Goal: Obtain resource: Obtain resource

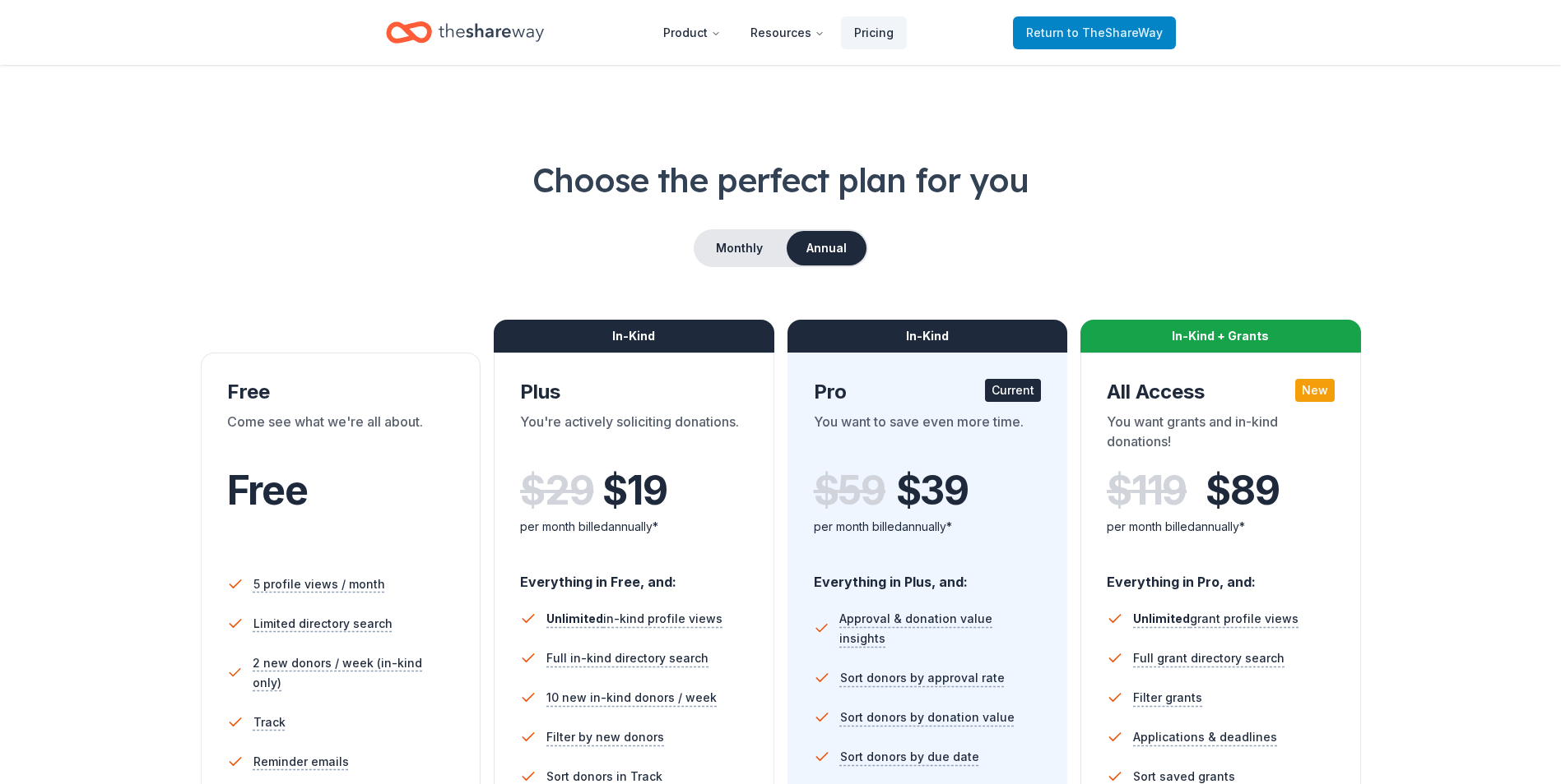
click at [1115, 31] on span "to TheShareWay" at bounding box center [1115, 33] width 95 height 14
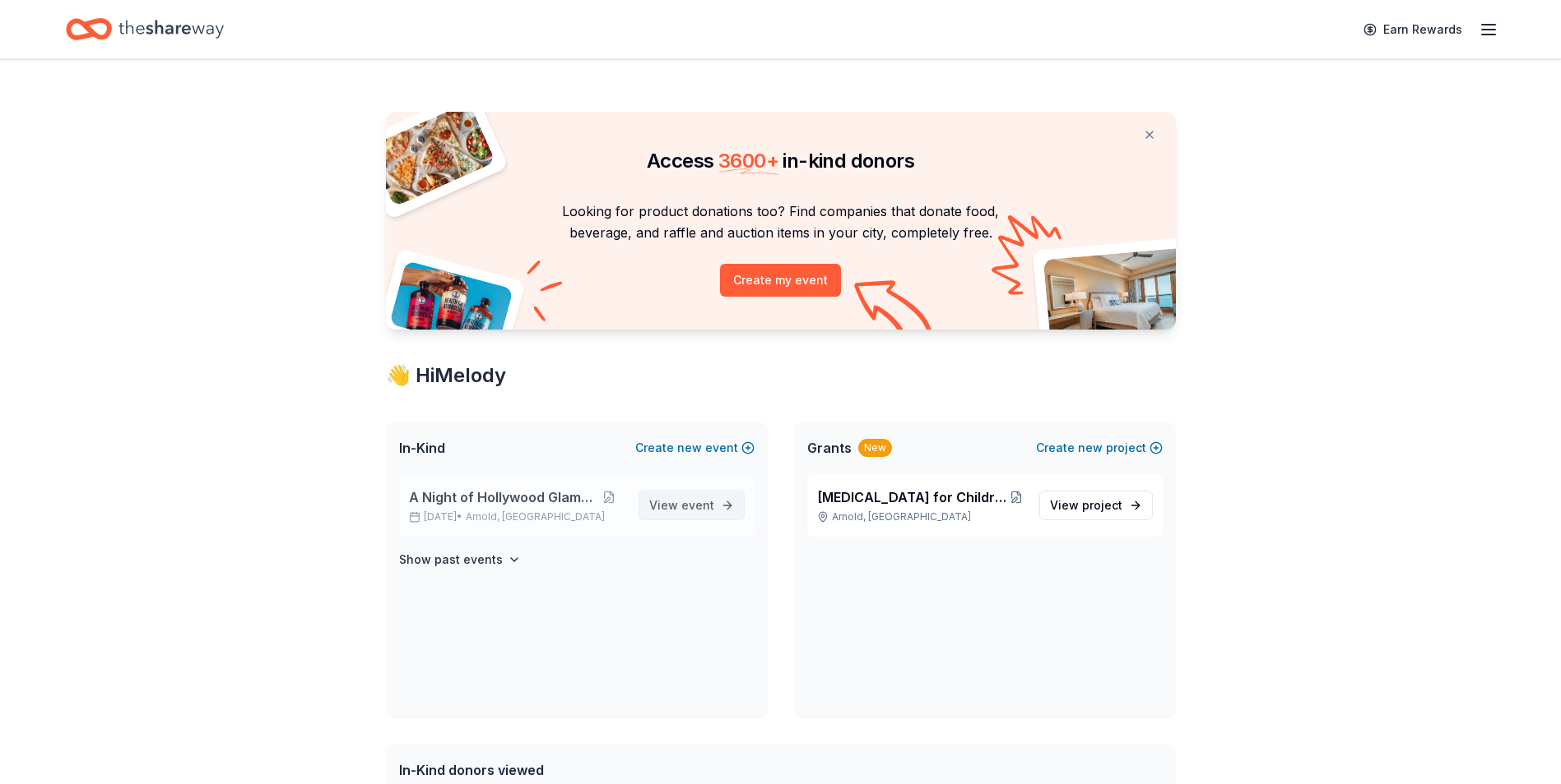
click at [687, 513] on link "View event" at bounding box center [691, 506] width 106 height 30
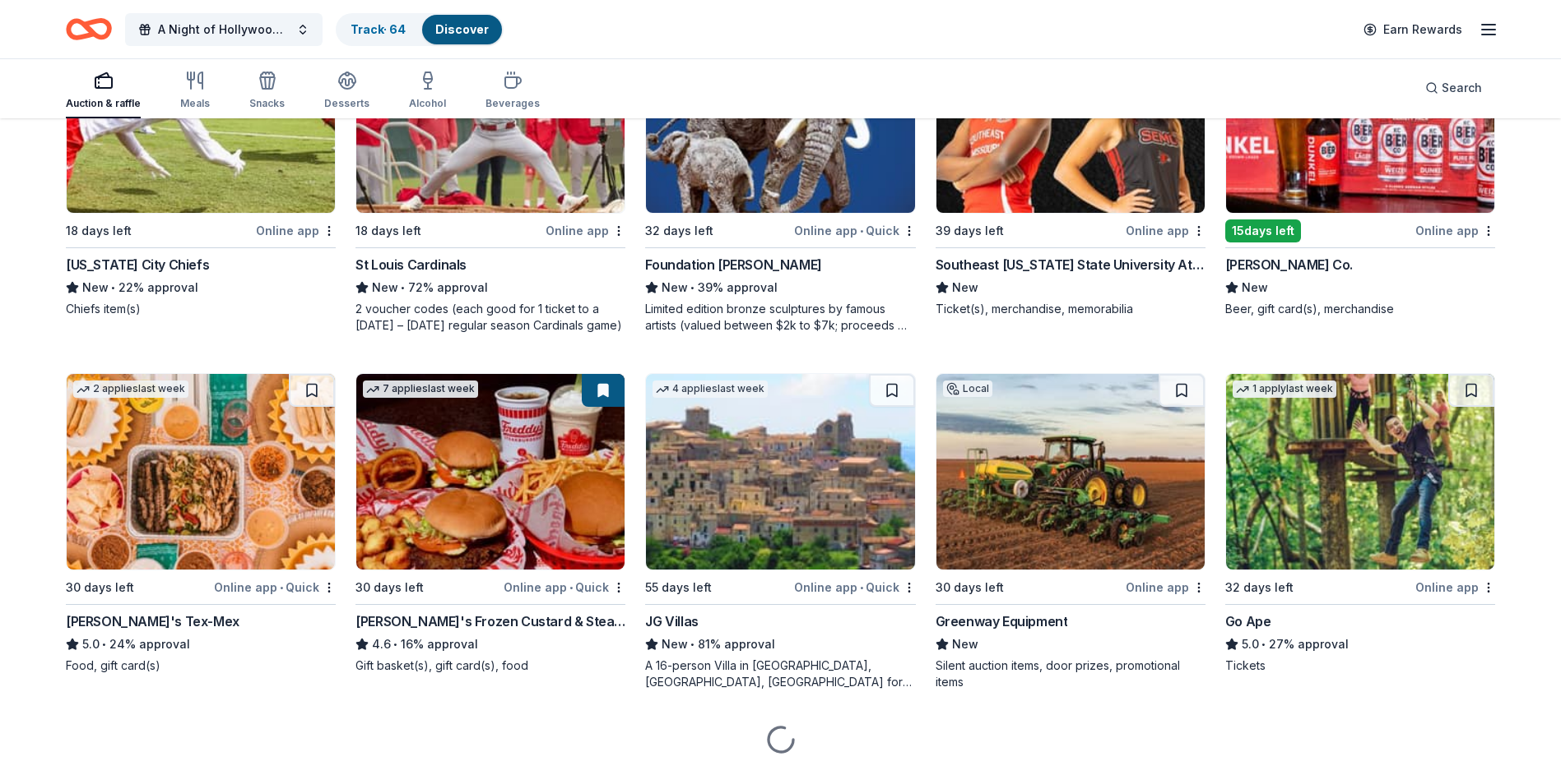
scroll to position [1727, 0]
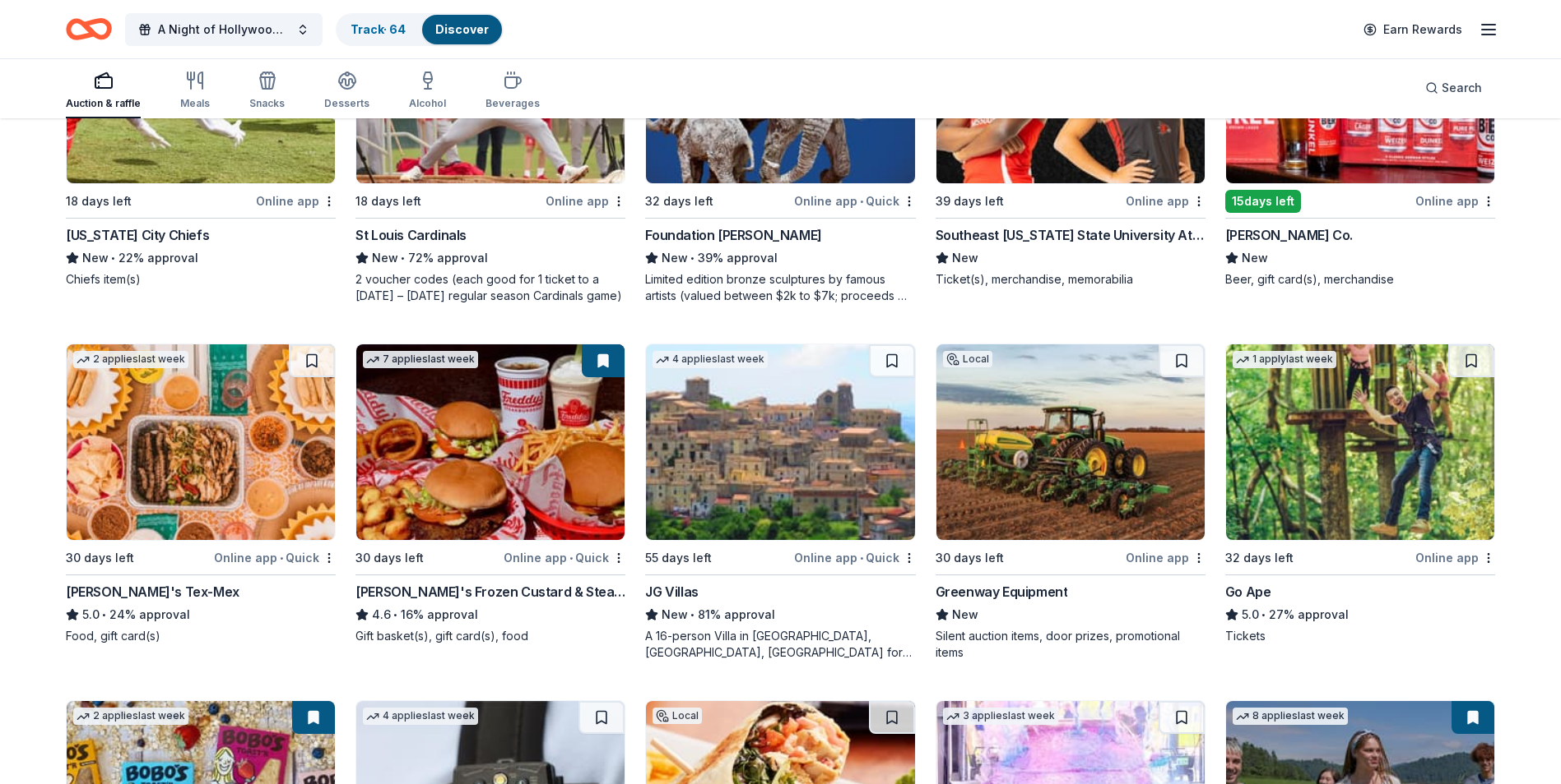
click at [1052, 468] on img at bounding box center [1070, 442] width 268 height 196
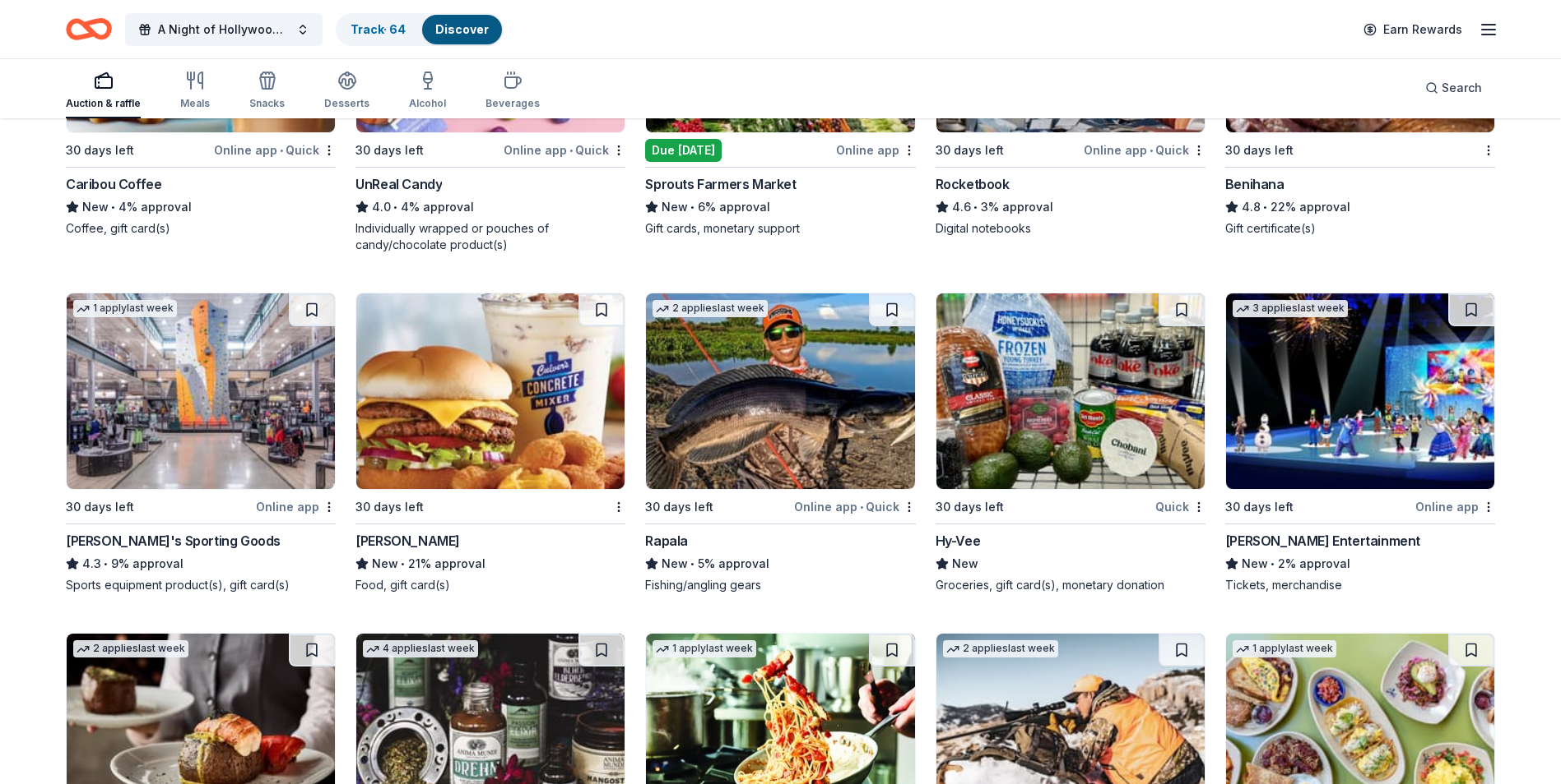
scroll to position [5445, 0]
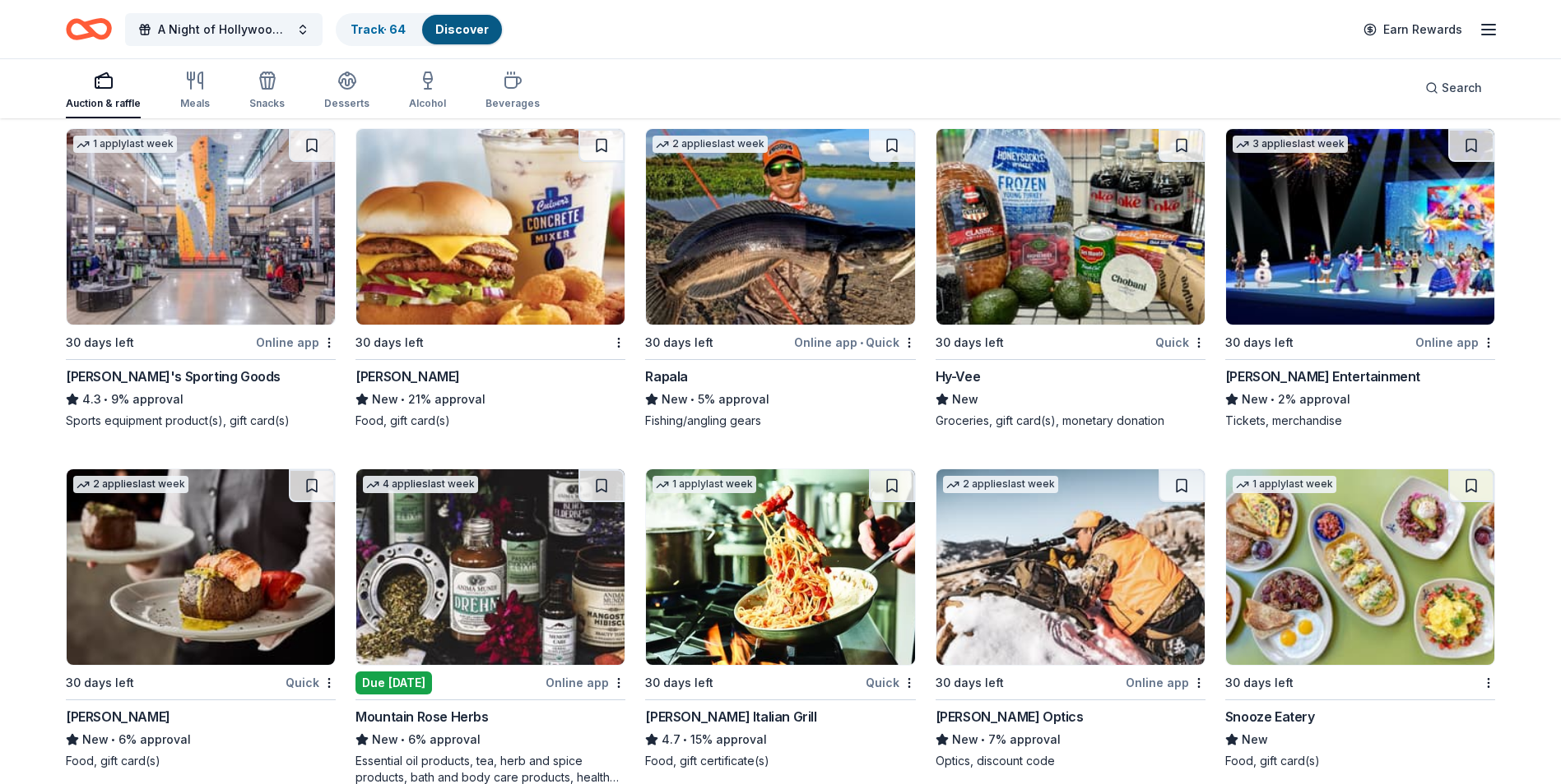
click at [823, 259] on img at bounding box center [780, 227] width 268 height 196
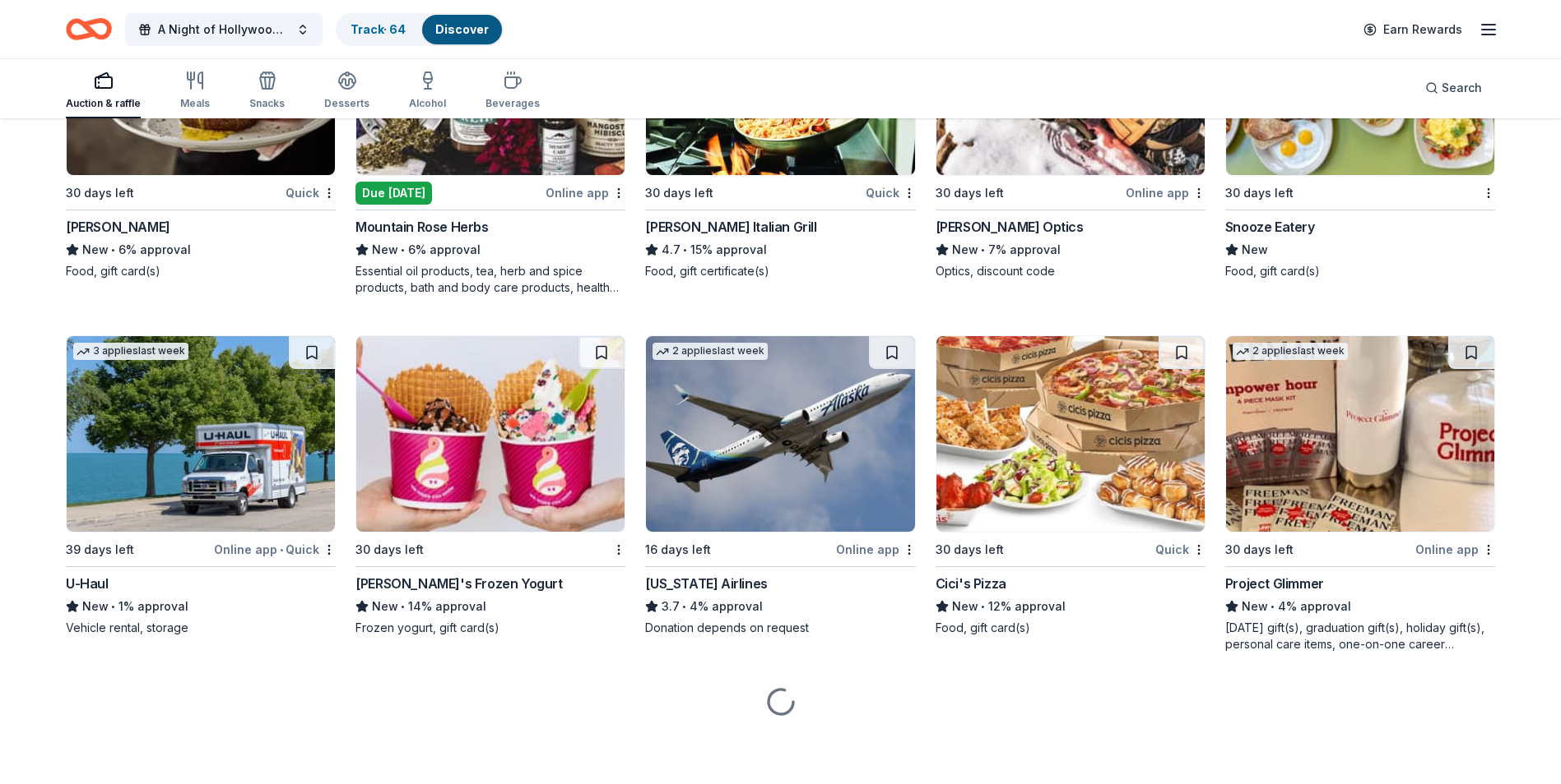
scroll to position [5855, 0]
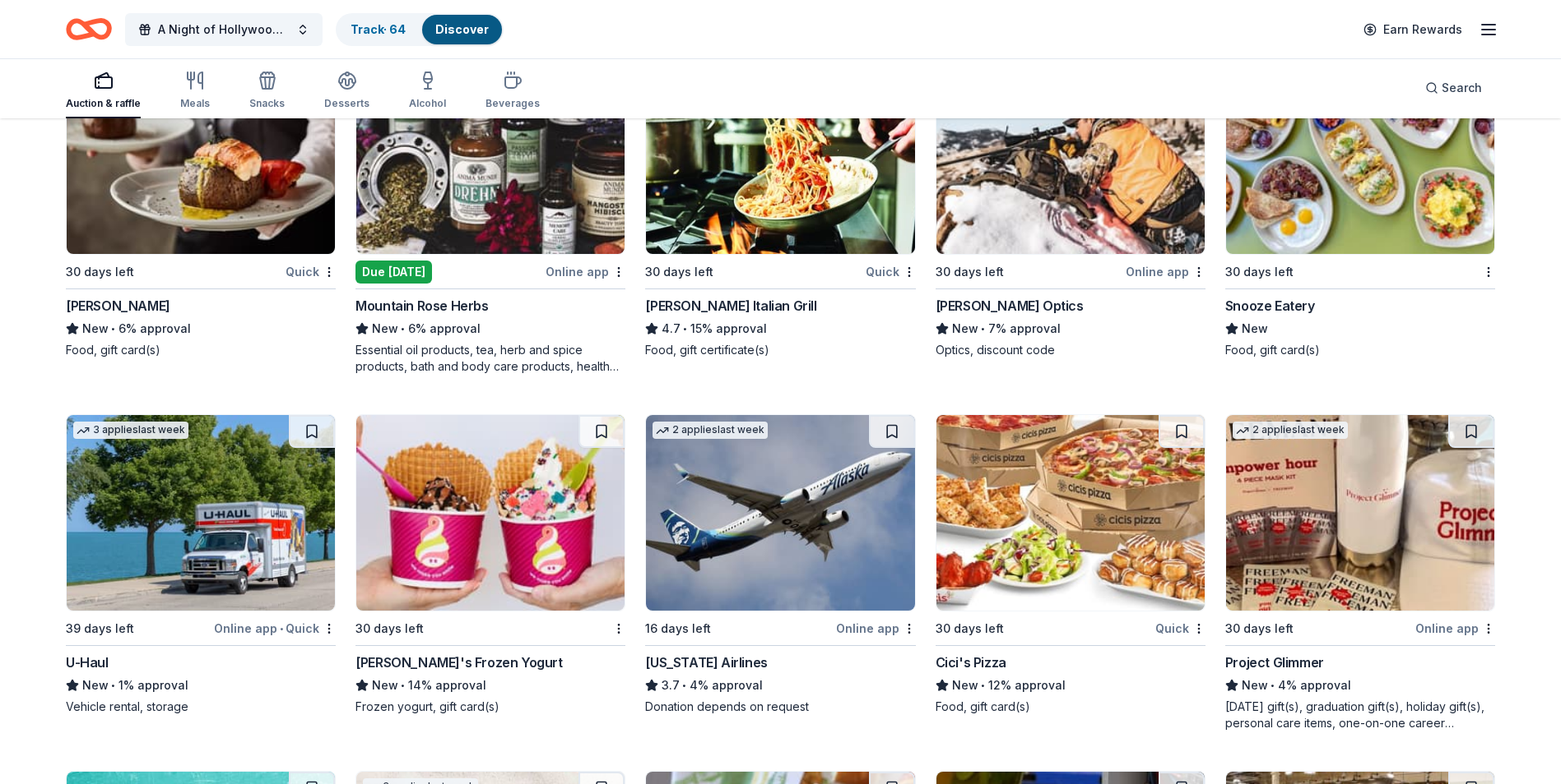
click at [1112, 170] on img at bounding box center [1070, 156] width 268 height 196
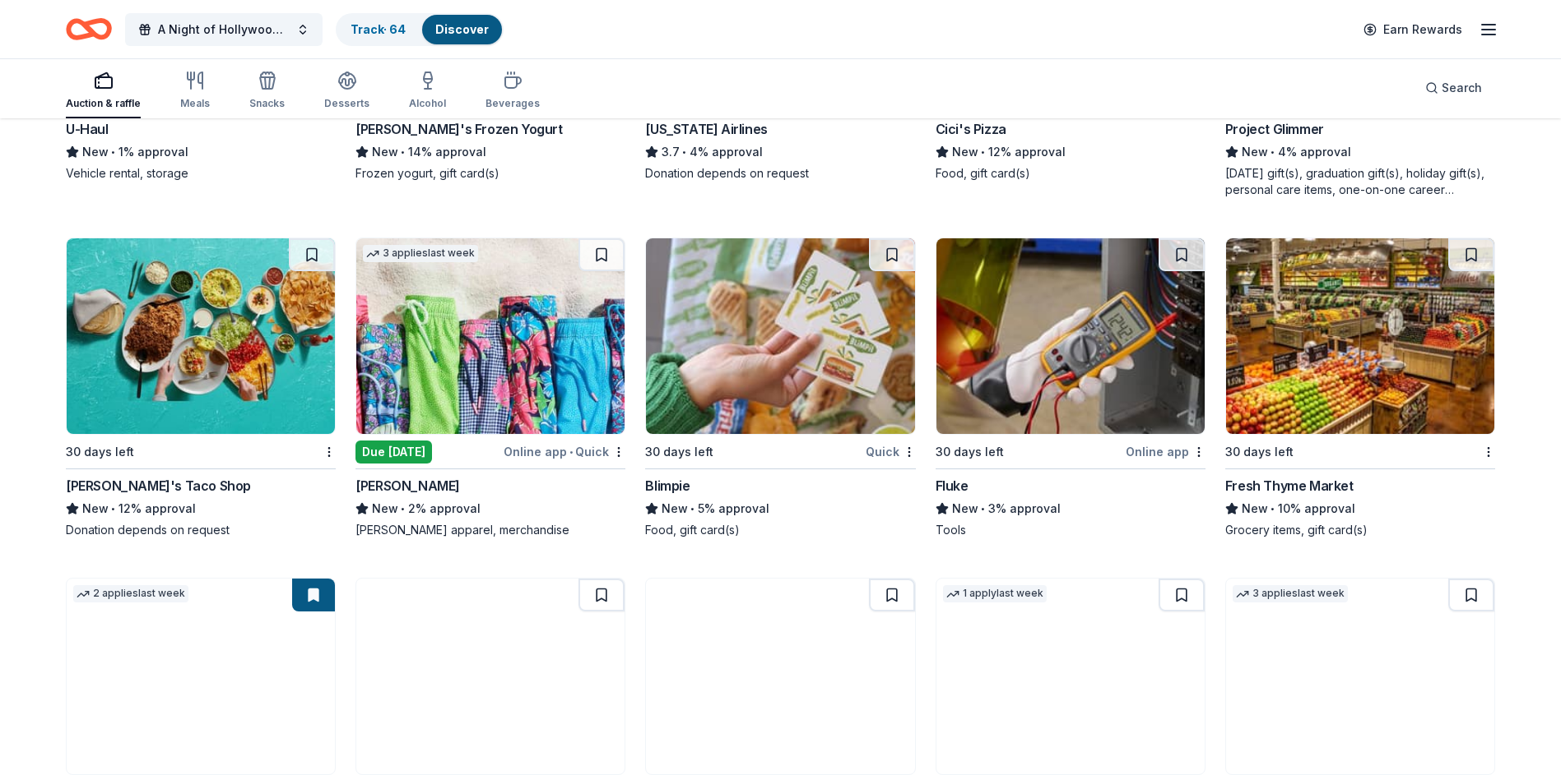
scroll to position [6431, 0]
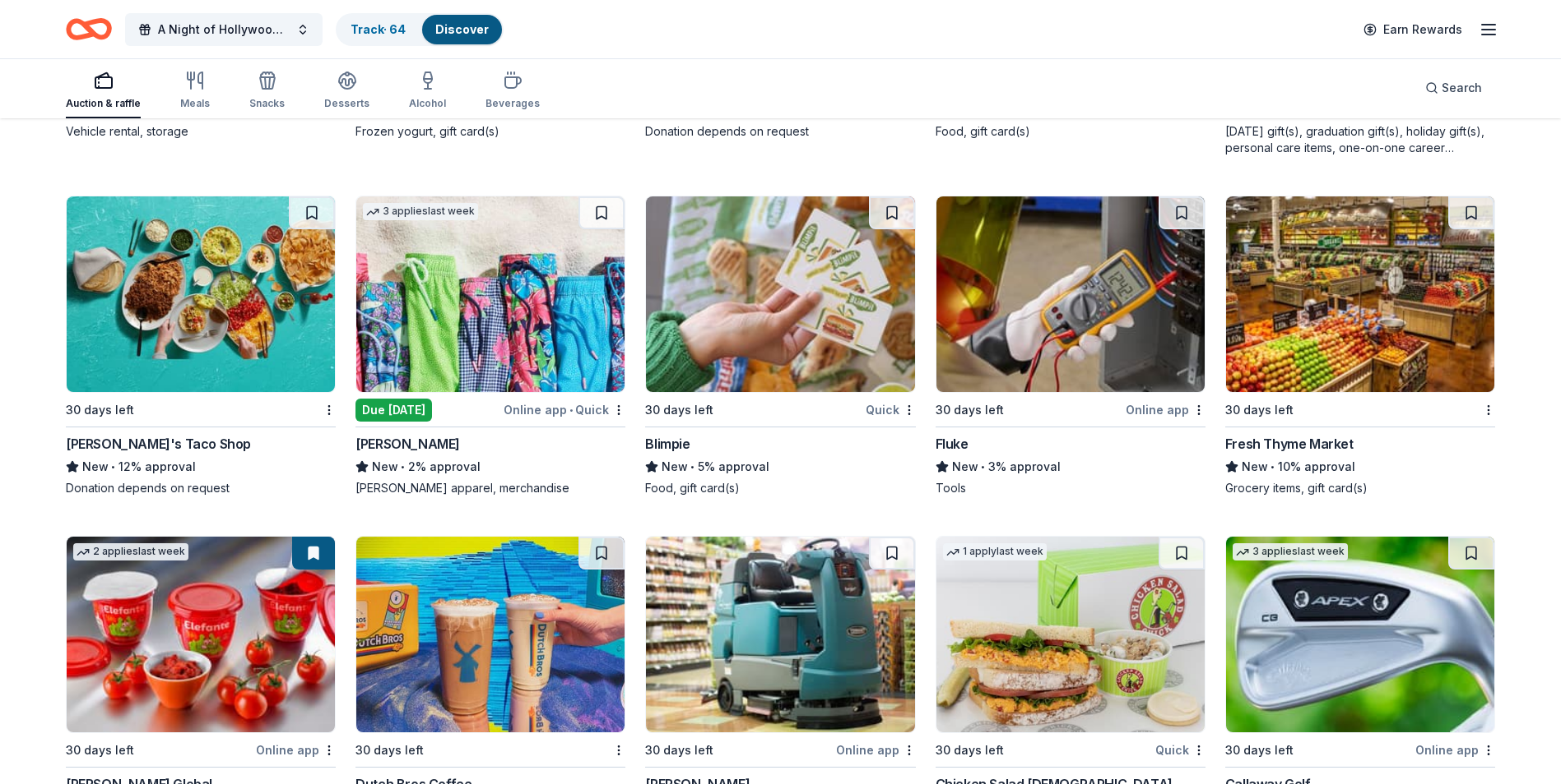
click at [1020, 323] on img at bounding box center [1070, 294] width 268 height 196
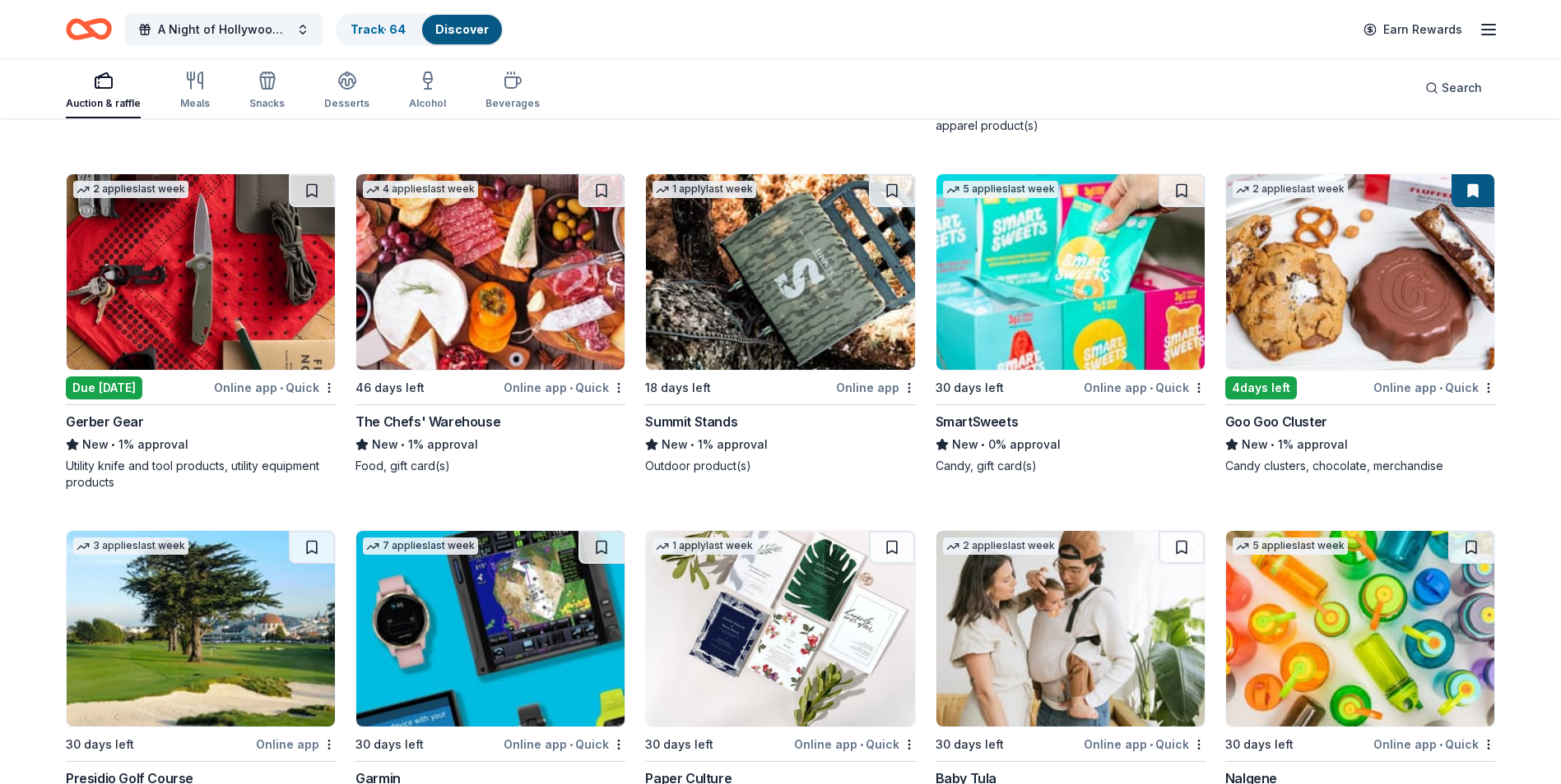
scroll to position [10847, 0]
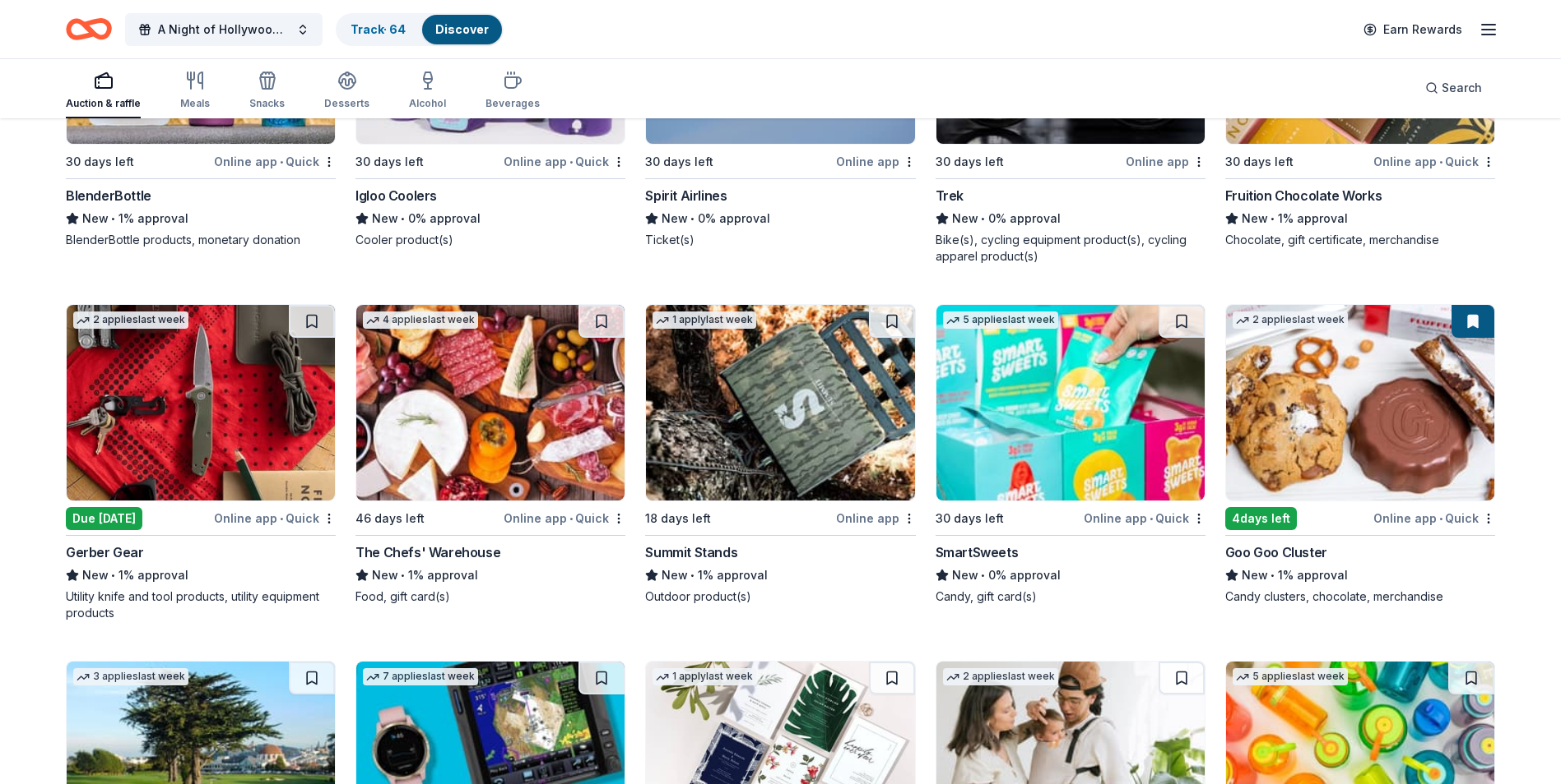
click at [798, 418] on img at bounding box center [780, 403] width 268 height 196
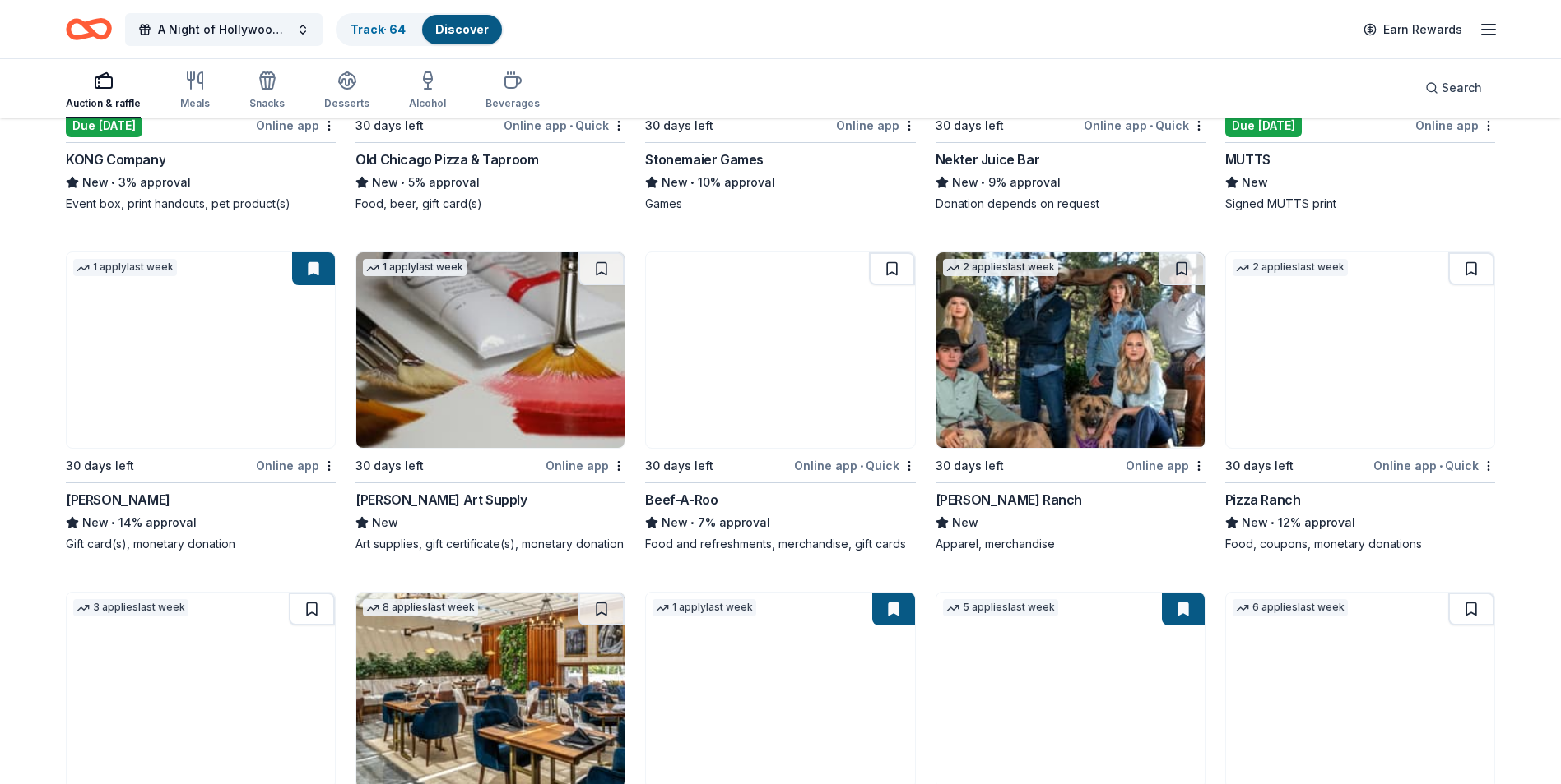
scroll to position [4022, 0]
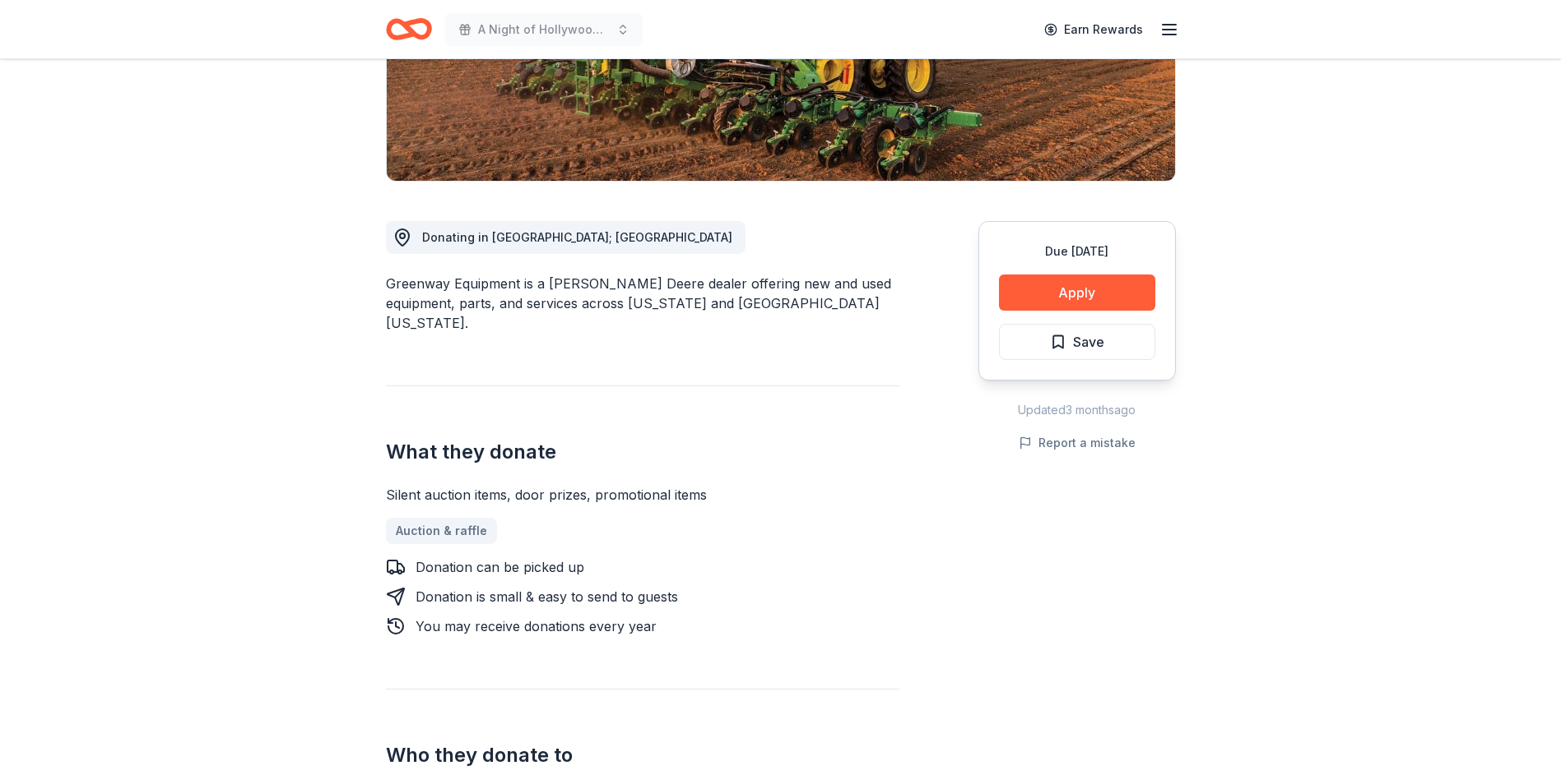
scroll to position [165, 0]
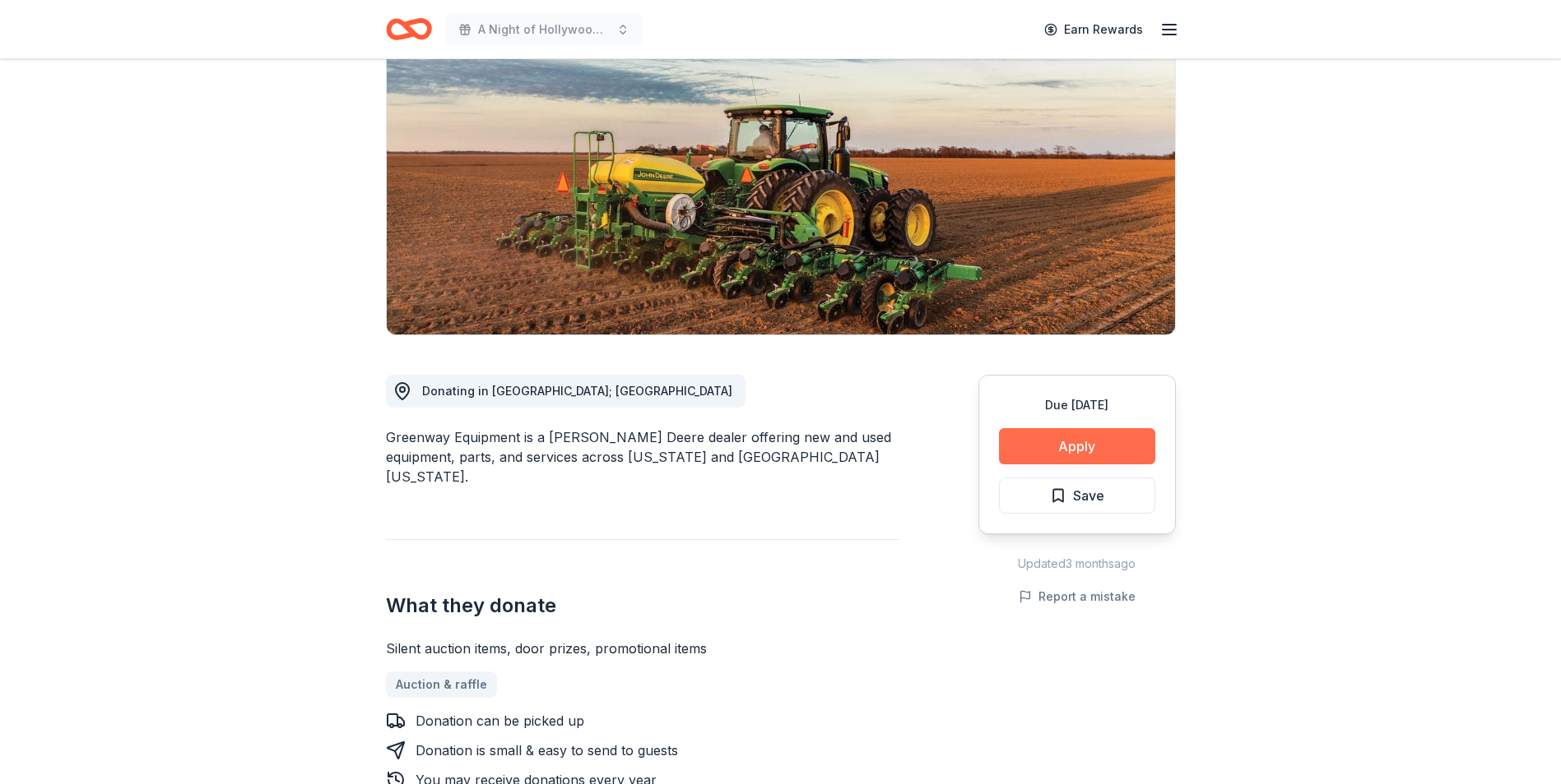
click at [1116, 450] on button "Apply" at bounding box center [1076, 446] width 156 height 36
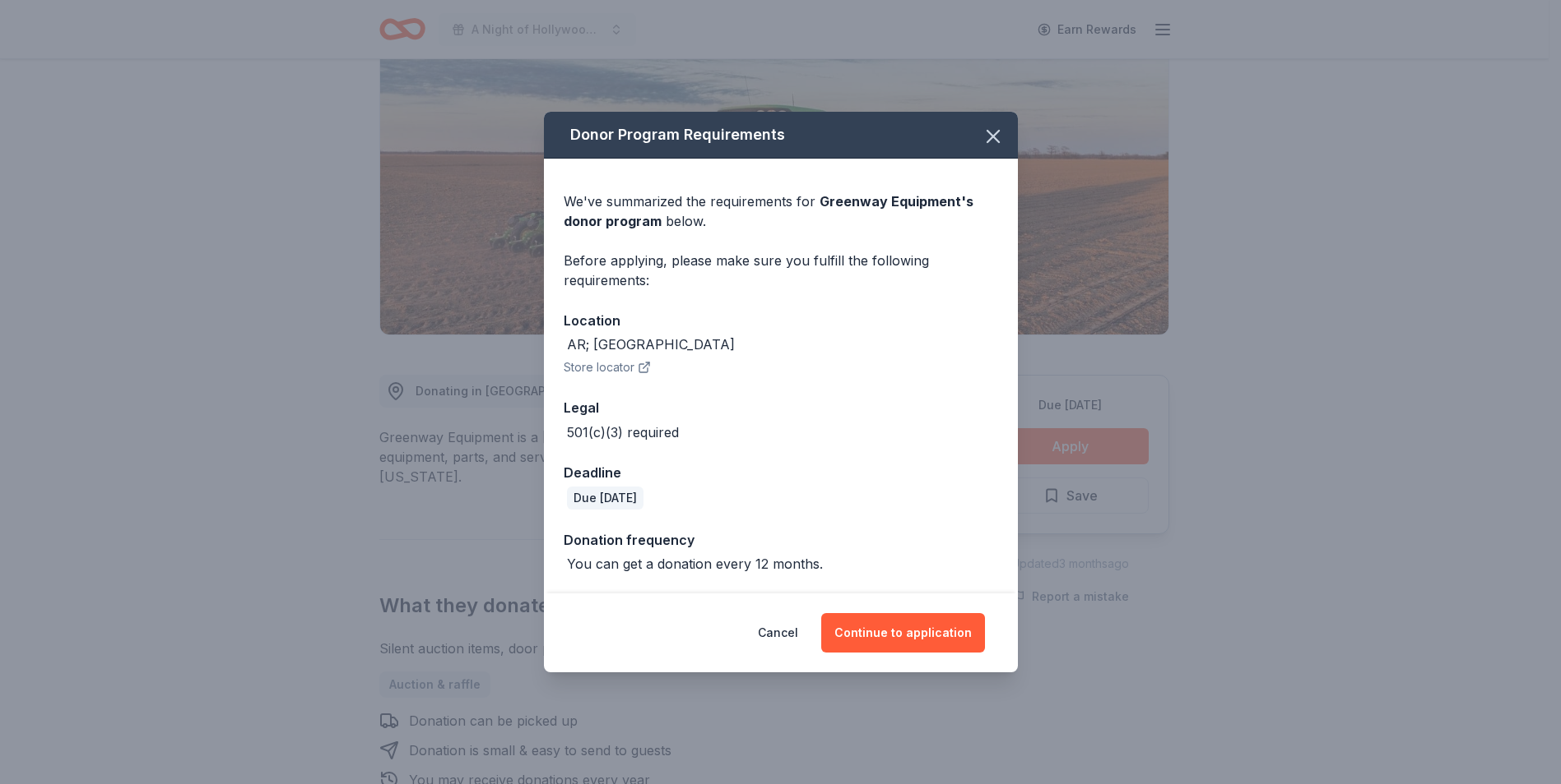
click at [1115, 450] on div "Donor Program Requirements We've summarized the requirements for Greenway Equip…" at bounding box center [780, 392] width 1561 height 784
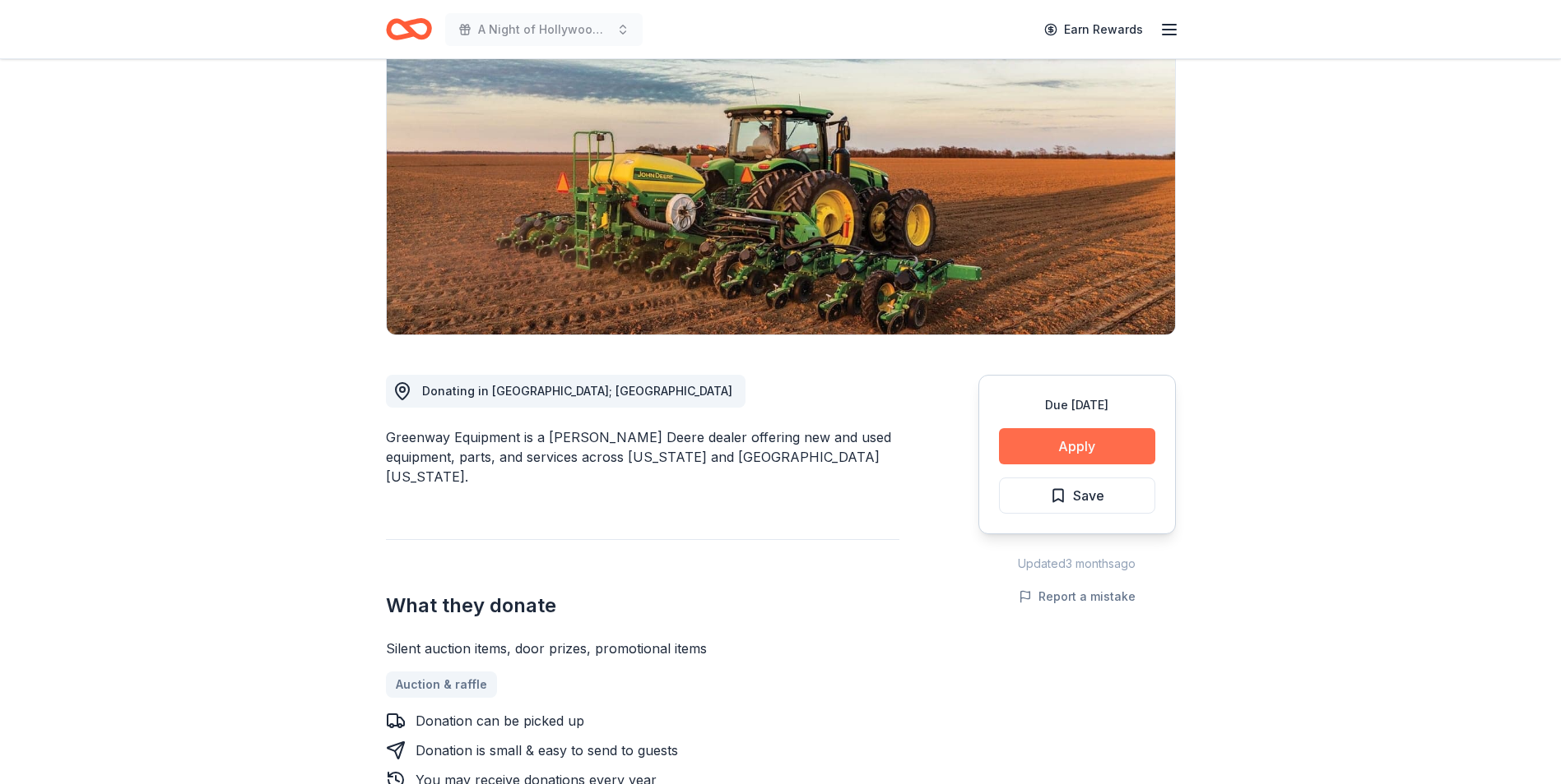
click at [1047, 450] on button "Apply" at bounding box center [1076, 446] width 156 height 36
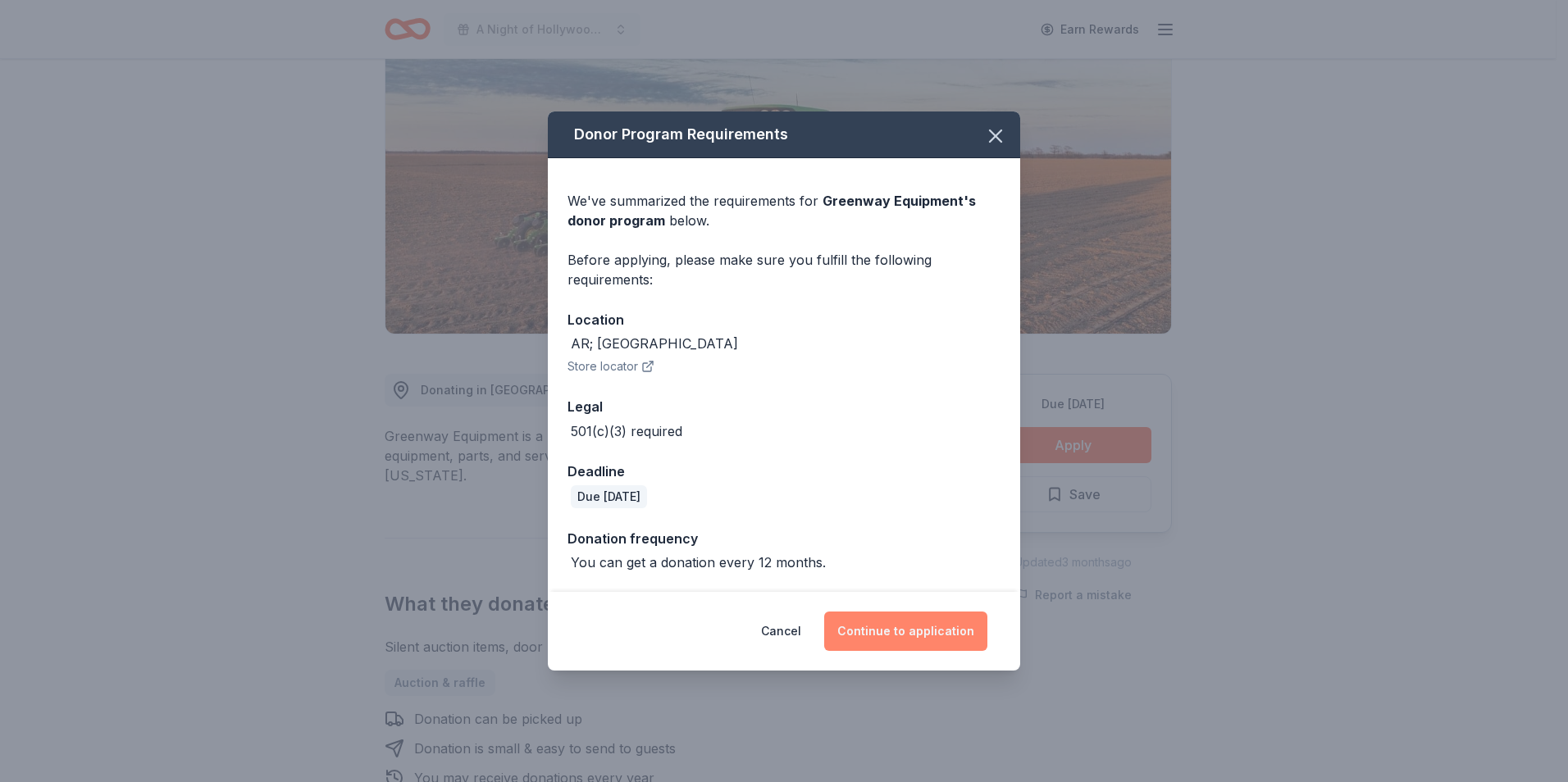
click at [958, 633] on button "Continue to application" at bounding box center [906, 631] width 163 height 40
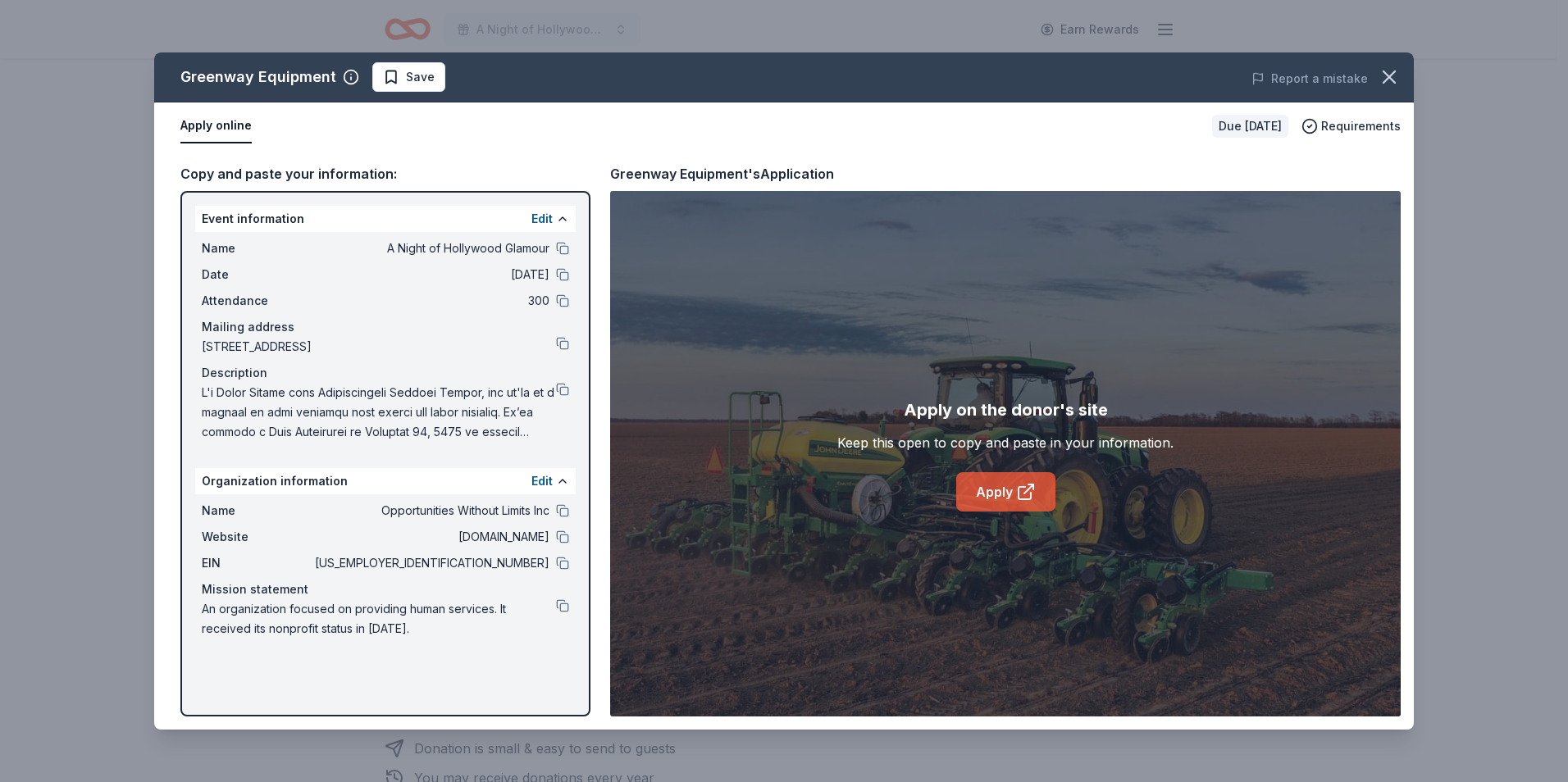
click at [987, 488] on link "Apply" at bounding box center [1005, 492] width 99 height 40
click at [1399, 70] on icon "button" at bounding box center [1389, 77] width 23 height 23
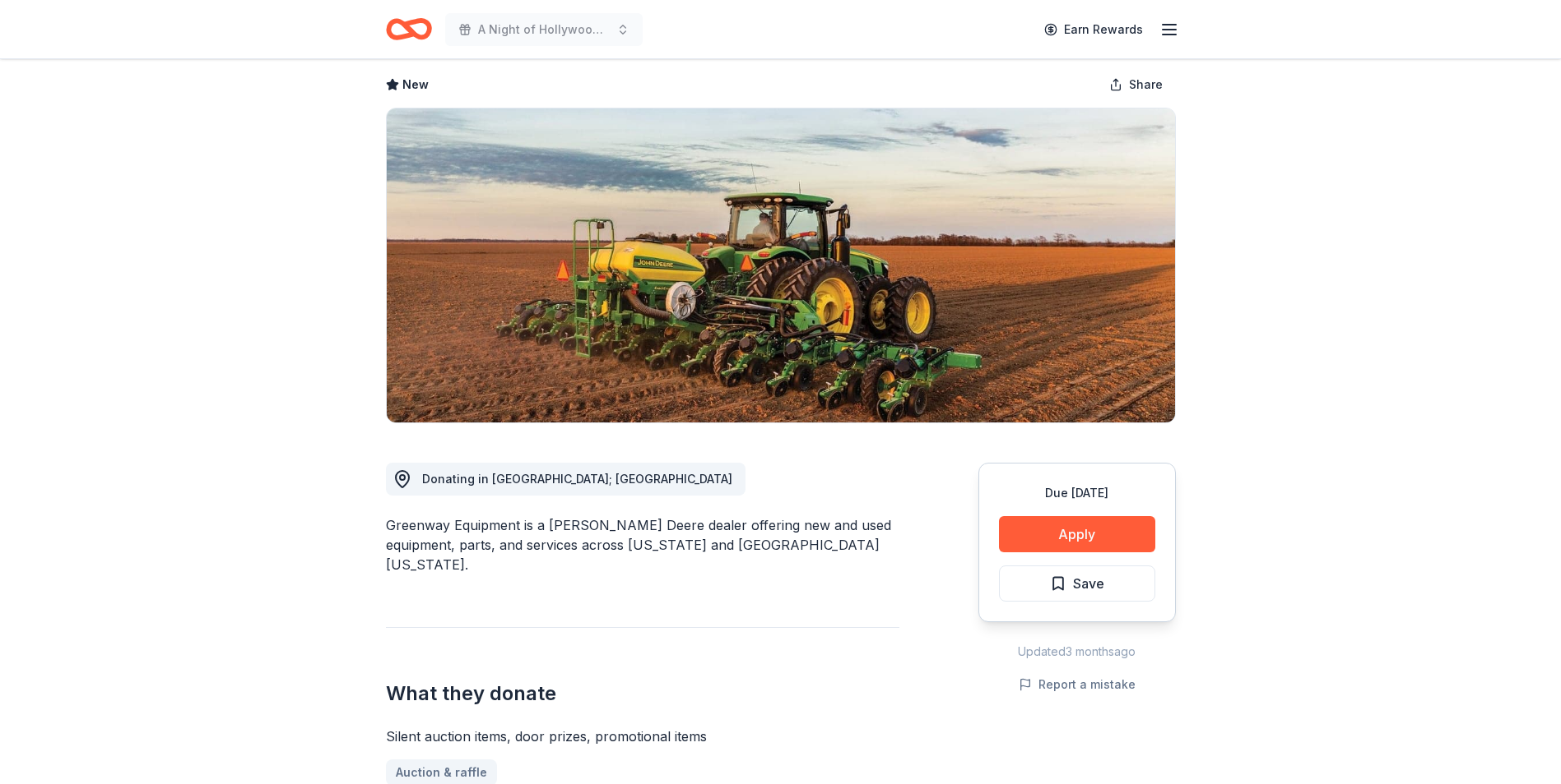
scroll to position [0, 0]
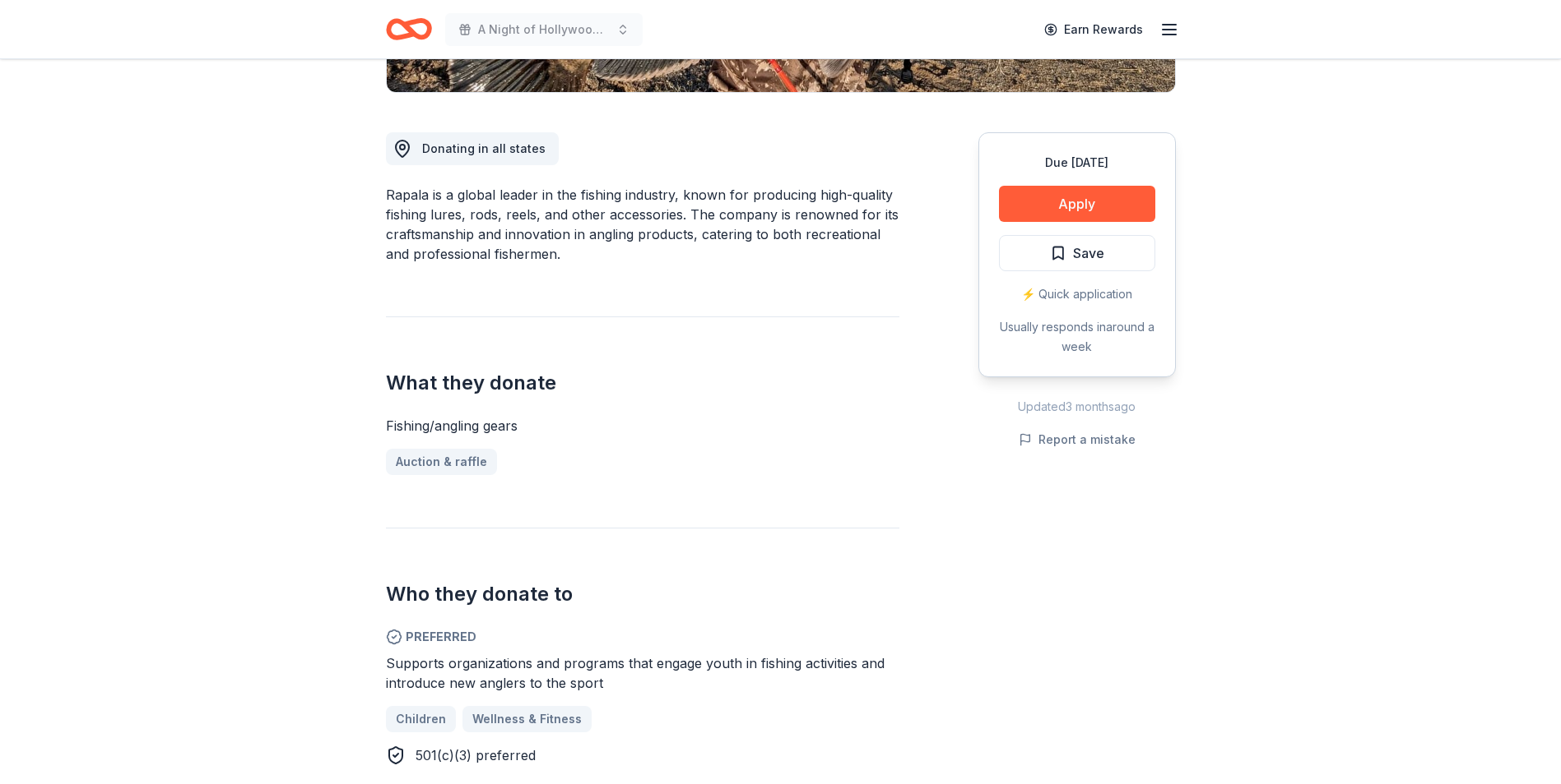
scroll to position [411, 0]
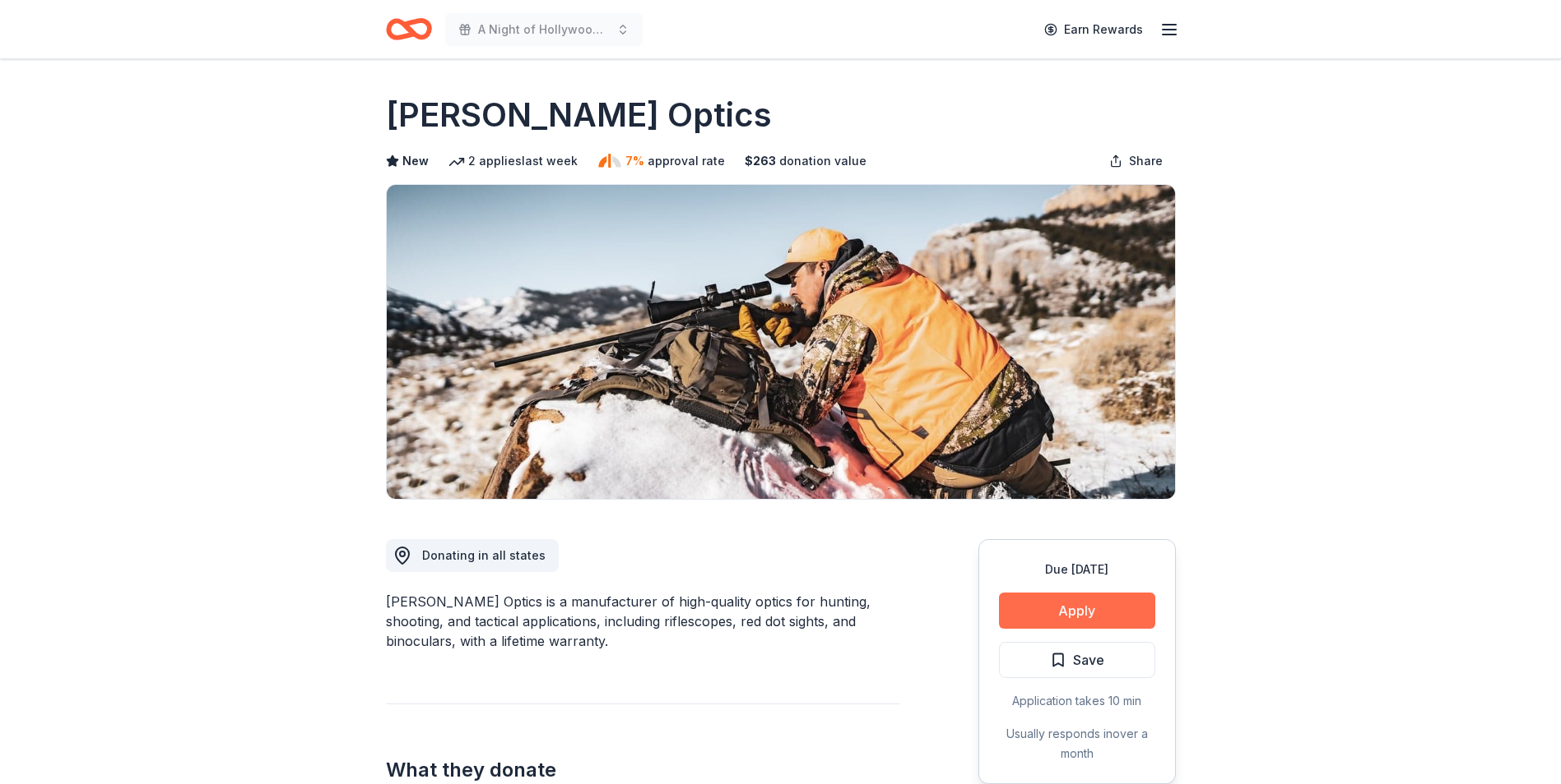
click at [1089, 621] on button "Apply" at bounding box center [1076, 610] width 156 height 36
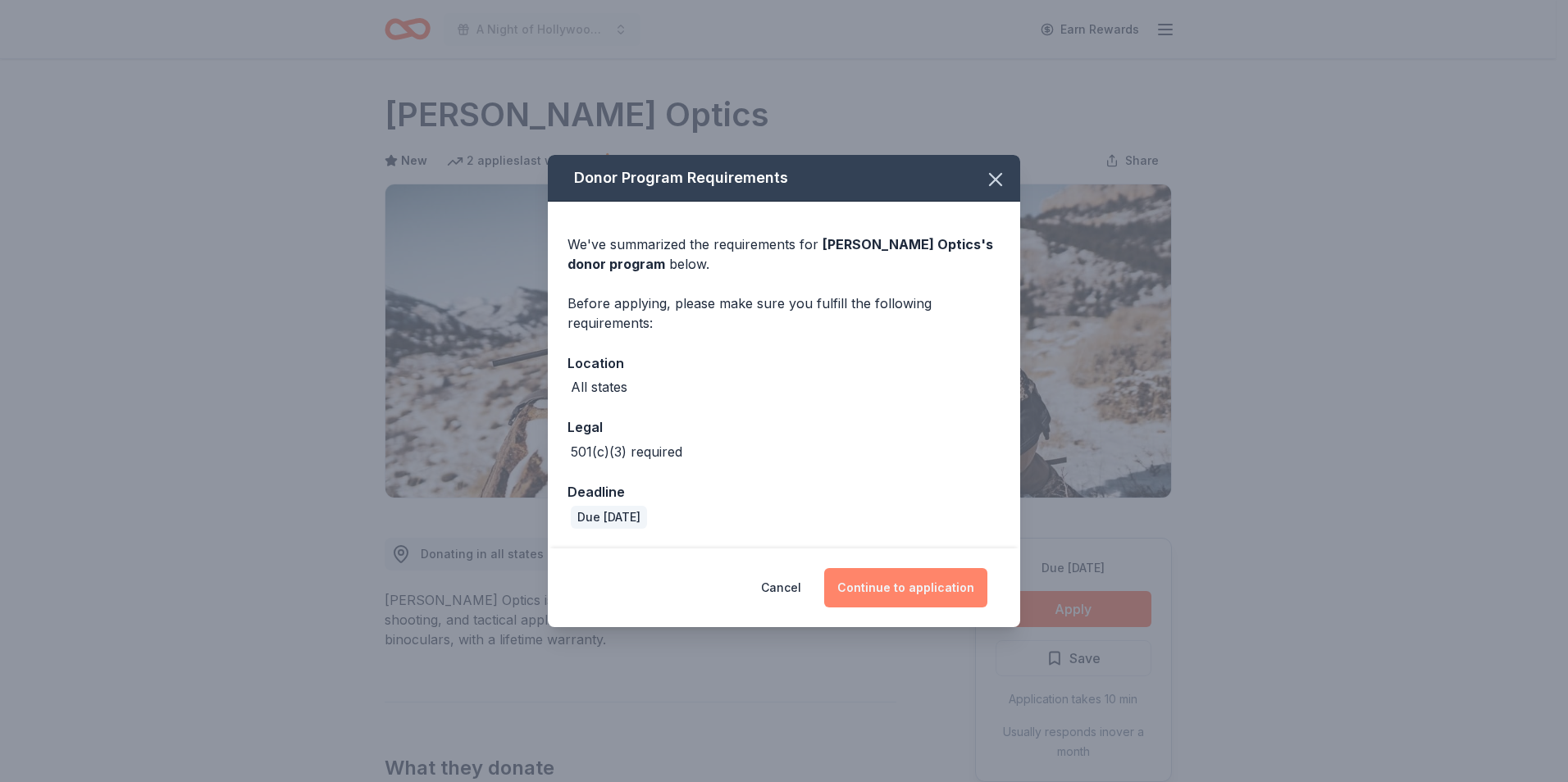
click at [899, 587] on button "Continue to application" at bounding box center [906, 588] width 163 height 40
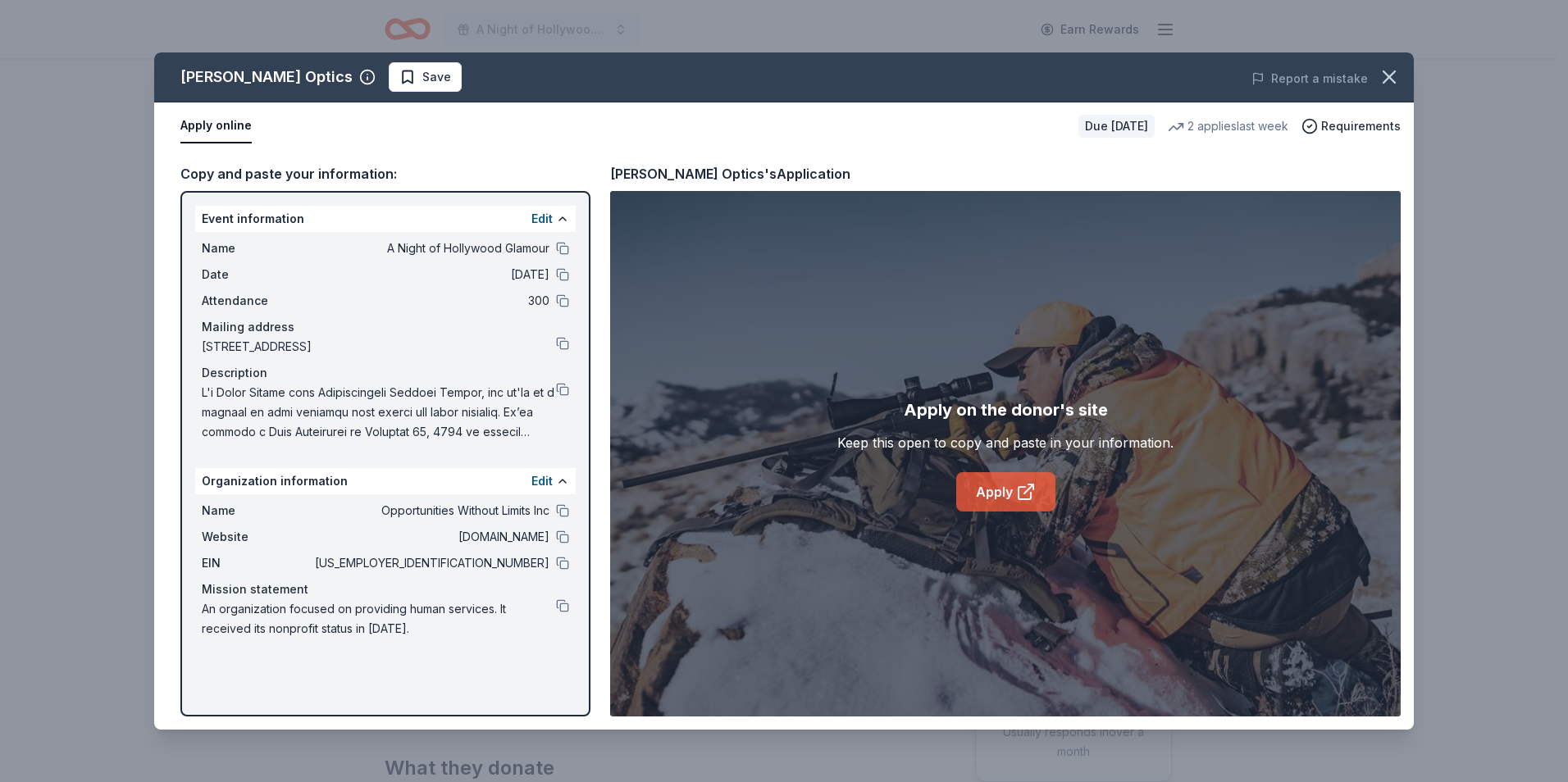
click at [1028, 483] on icon at bounding box center [1025, 492] width 19 height 19
click at [1387, 81] on icon "button" at bounding box center [1389, 77] width 23 height 23
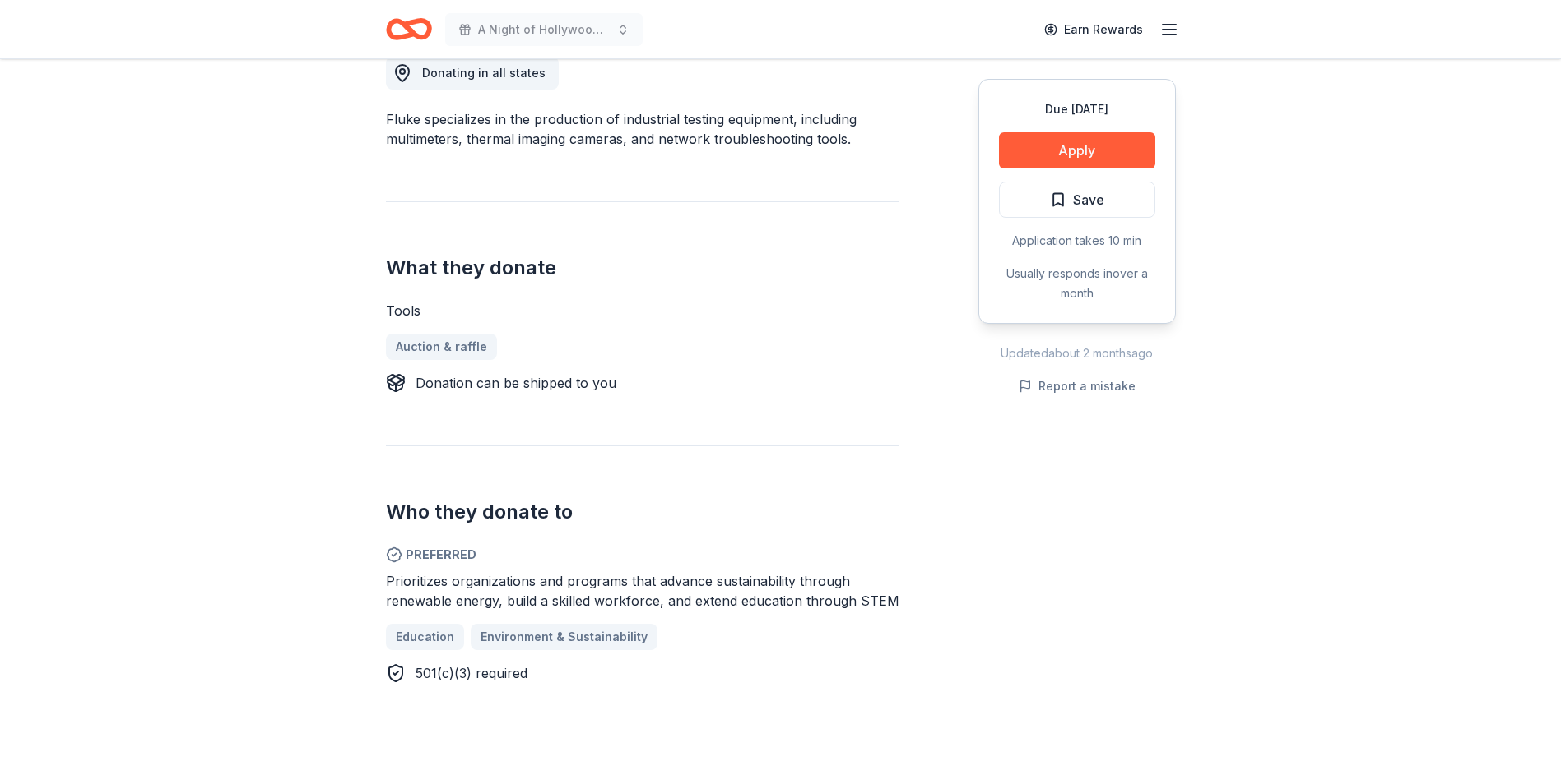
scroll to position [658, 0]
